Goal: Find specific page/section: Find specific page/section

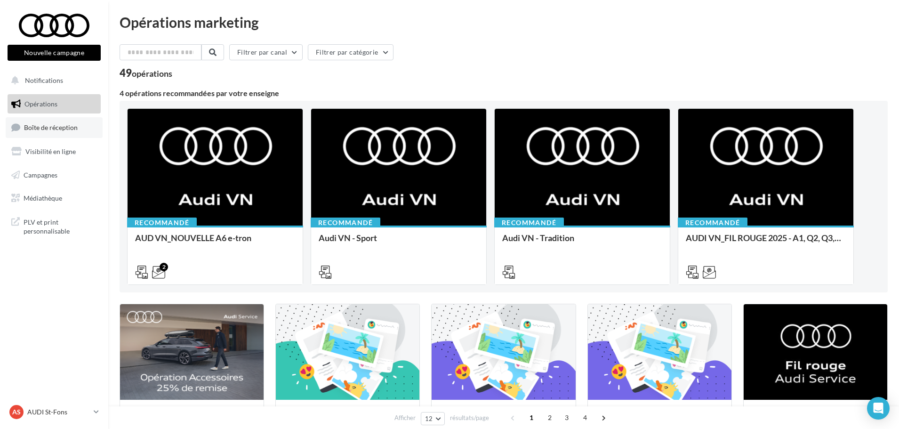
click at [37, 123] on link "Boîte de réception" at bounding box center [54, 127] width 97 height 20
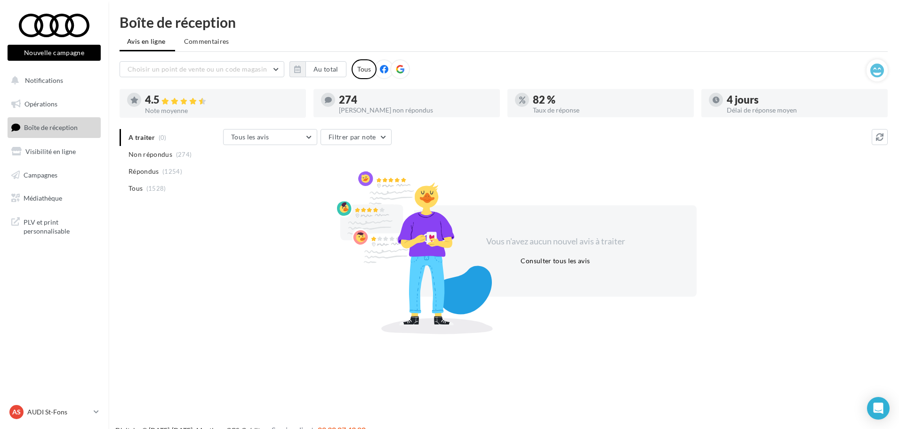
scroll to position [15, 0]
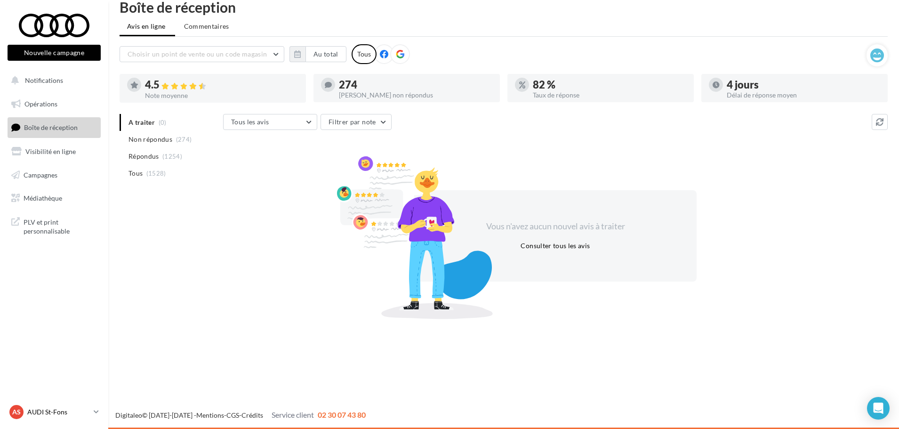
click at [39, 403] on link "AS AUDI St-Fons audi-[GEOGRAPHIC_DATA]-gru" at bounding box center [54, 412] width 93 height 18
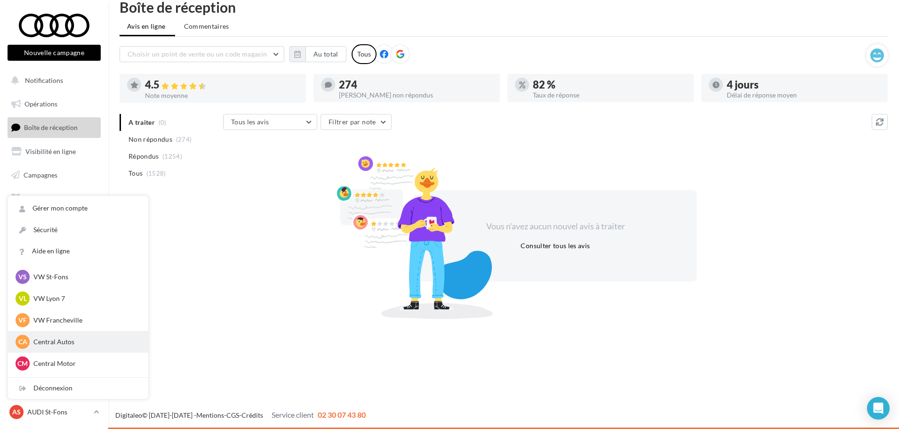
scroll to position [130, 0]
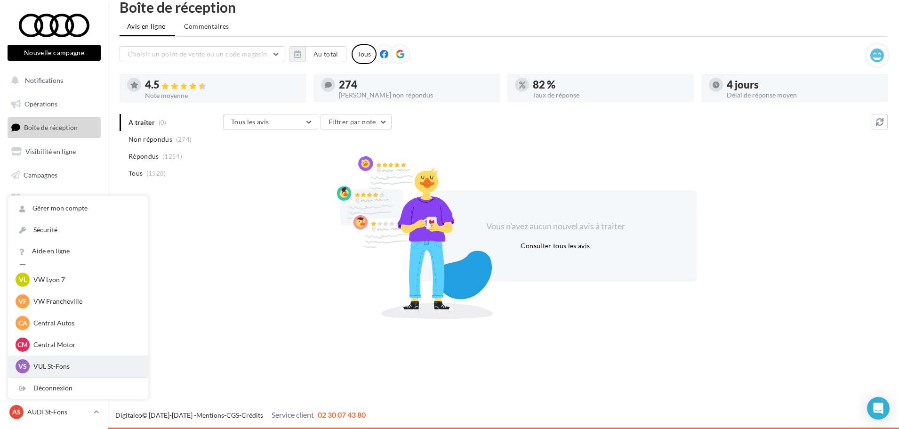
click at [76, 370] on p "VUL St-Fons" at bounding box center [85, 366] width 104 height 9
